Goal: Register for event/course

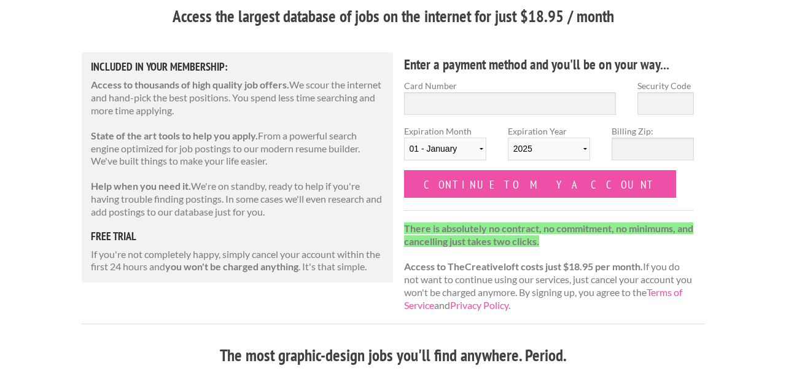
scroll to position [120, 0]
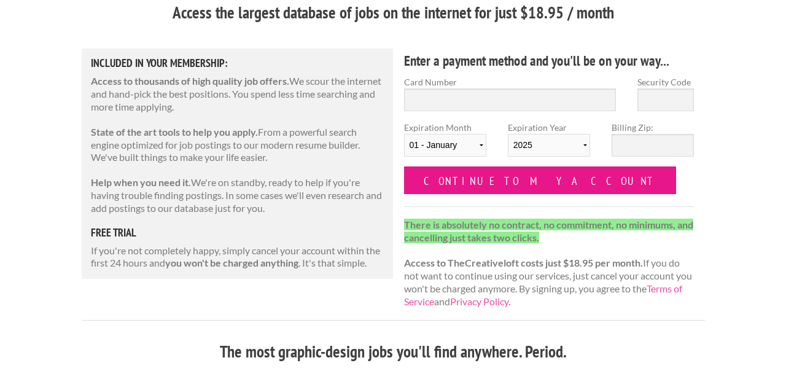
click at [489, 179] on input "Continue to my account" at bounding box center [540, 181] width 273 height 28
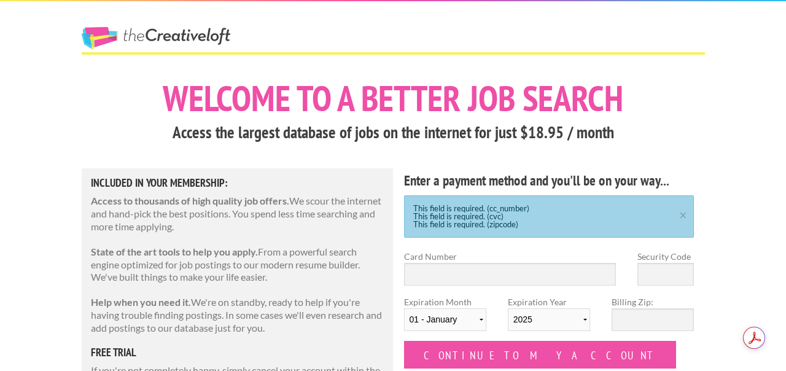
click at [198, 38] on link "The Creative Loft" at bounding box center [156, 38] width 149 height 22
